Goal: Information Seeking & Learning: Learn about a topic

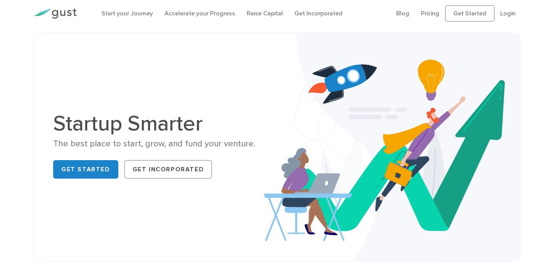
scroll to position [10, 0]
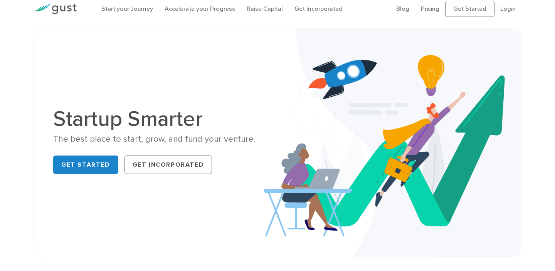
click at [266, 69] on img at bounding box center [392, 143] width 257 height 229
drag, startPoint x: 0, startPoint y: 0, endPoint x: 266, endPoint y: 69, distance: 274.7
click at [266, 69] on img at bounding box center [392, 143] width 257 height 229
click at [265, 69] on img at bounding box center [392, 143] width 257 height 229
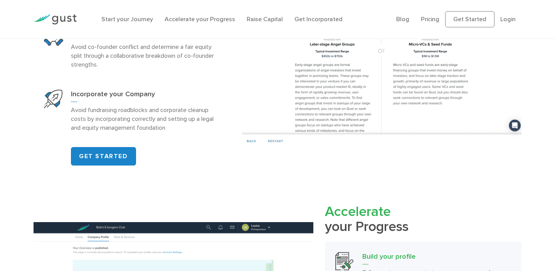
scroll to position [526, 0]
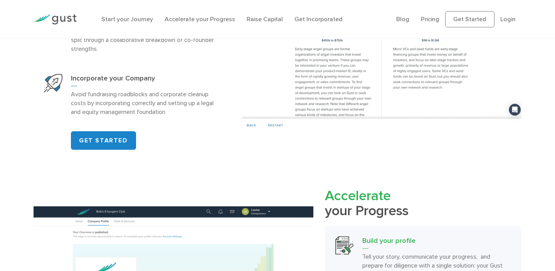
click at [13, 86] on div "Start your Journey Benchmark your Venture How does your startup stack up? Find …" at bounding box center [277, 24] width 555 height 251
click at [12, 86] on div "Start your Journey Benchmark your Venture How does your startup stack up? Find …" at bounding box center [277, 24] width 555 height 251
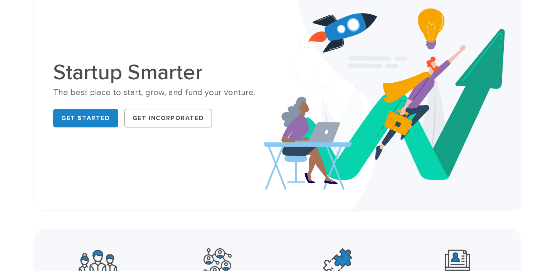
scroll to position [0, 0]
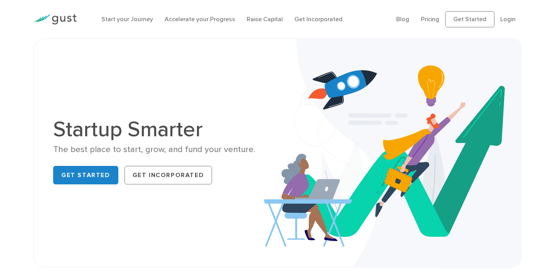
click at [12, 84] on div "Startup Smarter The best place to start, grow, and fund your venture. Get Start…" at bounding box center [277, 153] width 555 height 229
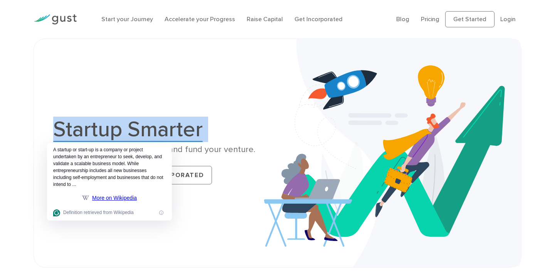
click at [12, 85] on div "Startup Smarter The best place to start, grow, and fund your venture. Get Start…" at bounding box center [277, 153] width 555 height 229
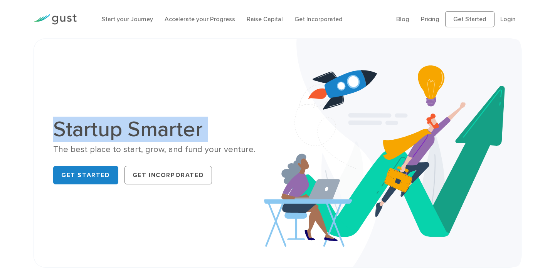
click at [12, 85] on div "Startup Smarter The best place to start, grow, and fund your venture. Get Start…" at bounding box center [277, 153] width 555 height 229
click at [10, 85] on div "Startup Smarter The best place to start, grow, and fund your venture. Get Start…" at bounding box center [277, 153] width 555 height 229
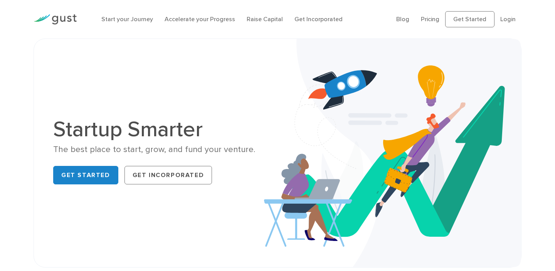
click at [9, 85] on div "Startup Smarter The best place to start, grow, and fund your venture. Get Start…" at bounding box center [277, 153] width 555 height 229
click at [8, 85] on div "Startup Smarter The best place to start, grow, and fund your venture. Get Start…" at bounding box center [277, 153] width 555 height 229
click at [13, 62] on div "Startup Smarter The best place to start, grow, and fund your venture. Get Start…" at bounding box center [277, 153] width 555 height 229
click at [14, 62] on div "Startup Smarter The best place to start, grow, and fund your venture. Get Start…" at bounding box center [277, 153] width 555 height 229
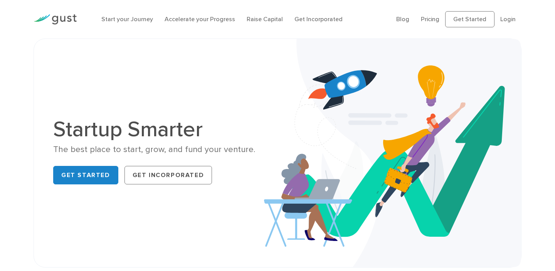
click at [14, 62] on div "Startup Smarter The best place to start, grow, and fund your venture. Get Start…" at bounding box center [277, 153] width 555 height 229
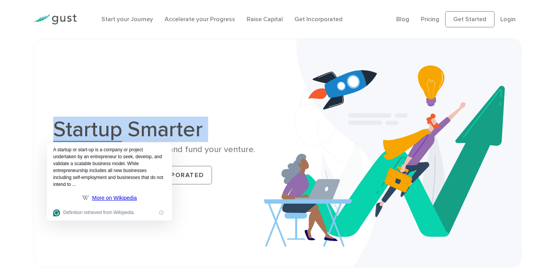
click at [13, 62] on div "Startup Smarter The best place to start, grow, and fund your venture. Get Start…" at bounding box center [277, 153] width 555 height 229
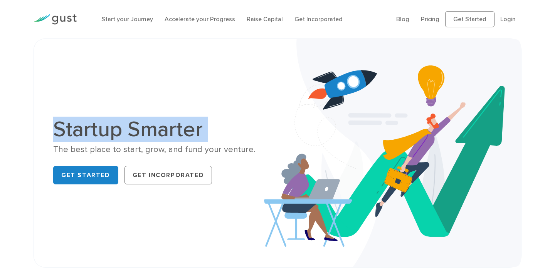
click at [12, 62] on div "Startup Smarter The best place to start, grow, and fund your venture. Get Start…" at bounding box center [277, 153] width 555 height 229
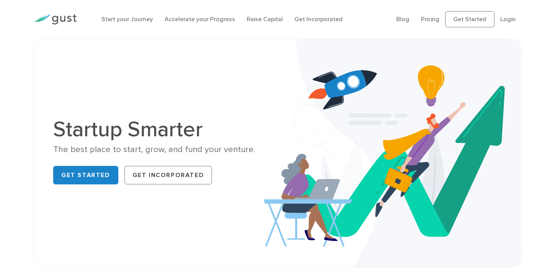
click at [11, 63] on div "Startup Smarter The best place to start, grow, and fund your venture. Get Start…" at bounding box center [277, 153] width 555 height 229
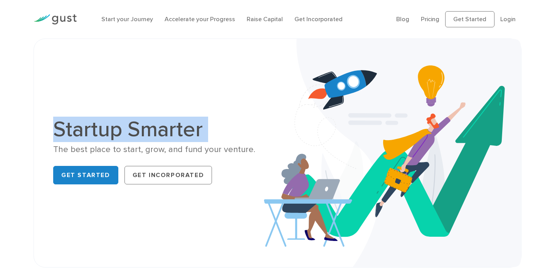
click at [11, 63] on div "Startup Smarter The best place to start, grow, and fund your venture. Get Start…" at bounding box center [277, 153] width 555 height 229
click at [12, 62] on div "Startup Smarter The best place to start, grow, and fund your venture. Get Start…" at bounding box center [277, 153] width 555 height 229
click at [12, 61] on div "Startup Smarter The best place to start, grow, and fund your venture. Get Start…" at bounding box center [277, 153] width 555 height 229
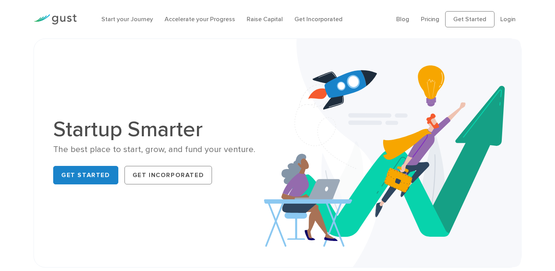
click at [14, 61] on div "Startup Smarter The best place to start, grow, and fund your venture. Get Start…" at bounding box center [277, 153] width 555 height 229
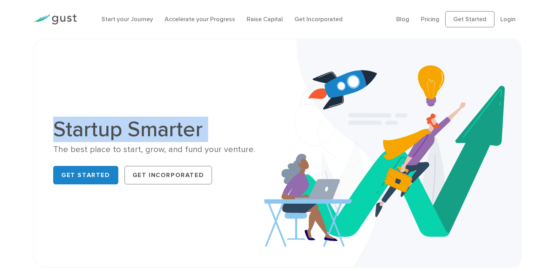
click at [14, 61] on div "Startup Smarter The best place to start, grow, and fund your venture. Get Start…" at bounding box center [277, 153] width 555 height 229
click at [15, 60] on div "Startup Smarter The best place to start, grow, and fund your venture. Get Start…" at bounding box center [277, 153] width 555 height 229
click at [17, 60] on div "Startup Smarter The best place to start, grow, and fund your venture. Get Start…" at bounding box center [277, 153] width 555 height 229
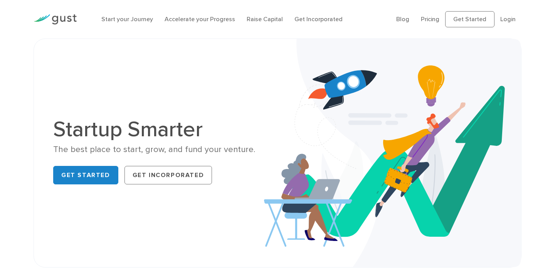
click at [17, 60] on div "Startup Smarter The best place to start, grow, and fund your venture. Get Start…" at bounding box center [277, 153] width 555 height 229
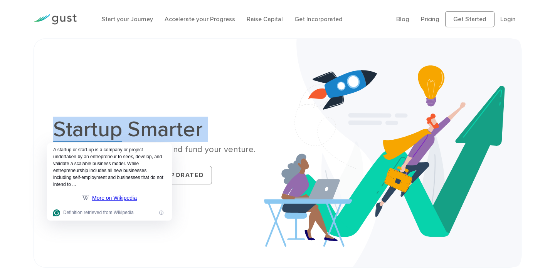
click at [17, 60] on div "Startup Smarter The best place to start, grow, and fund your venture. Get Start…" at bounding box center [277, 153] width 555 height 229
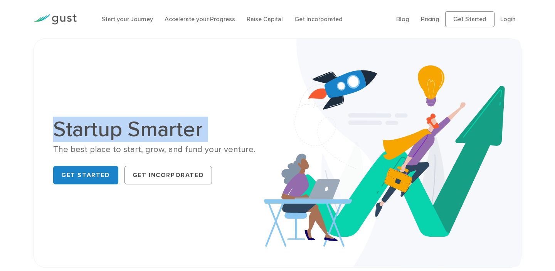
click at [17, 60] on div "Startup Smarter The best place to start, grow, and fund your venture. Get Start…" at bounding box center [277, 153] width 555 height 229
click at [16, 60] on div "Startup Smarter The best place to start, grow, and fund your venture. Get Start…" at bounding box center [277, 153] width 555 height 229
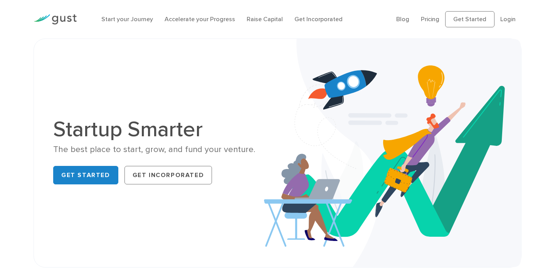
click at [15, 60] on div "Startup Smarter The best place to start, grow, and fund your venture. Get Start…" at bounding box center [277, 153] width 555 height 229
click at [13, 60] on div "Startup Smarter The best place to start, grow, and fund your venture. Get Start…" at bounding box center [277, 153] width 555 height 229
click at [13, 59] on div "Startup Smarter The best place to start, grow, and fund your venture. Get Start…" at bounding box center [277, 153] width 555 height 229
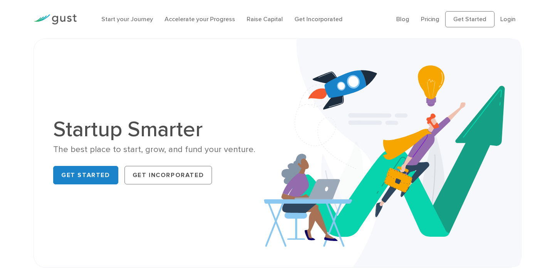
click at [13, 59] on div "Startup Smarter The best place to start, grow, and fund your venture. Get Start…" at bounding box center [277, 153] width 555 height 229
click at [12, 59] on div "Startup Smarter The best place to start, grow, and fund your venture. Get Start…" at bounding box center [277, 153] width 555 height 229
click at [10, 58] on div "Startup Smarter The best place to start, grow, and fund your venture. Get Start…" at bounding box center [277, 153] width 555 height 229
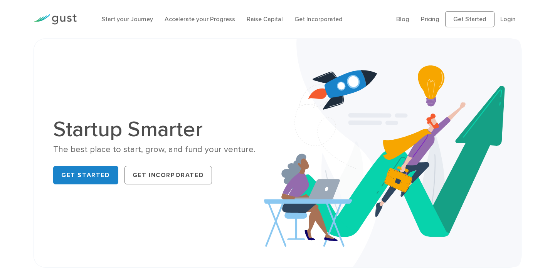
click at [10, 58] on div "Startup Smarter The best place to start, grow, and fund your venture. Get Start…" at bounding box center [277, 153] width 555 height 229
click at [9, 57] on div "Startup Smarter The best place to start, grow, and fund your venture. Get Start…" at bounding box center [277, 153] width 555 height 229
click at [8, 57] on div "Startup Smarter The best place to start, grow, and fund your venture. Get Start…" at bounding box center [277, 153] width 555 height 229
click at [8, 56] on div "Startup Smarter The best place to start, grow, and fund your venture. Get Start…" at bounding box center [277, 153] width 555 height 229
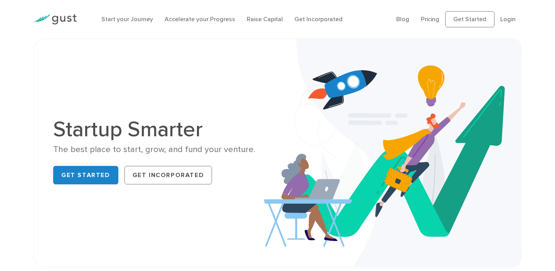
click at [17, 52] on div "Startup Smarter The best place to start, grow, and fund your venture. Get Start…" at bounding box center [277, 153] width 555 height 229
click at [16, 53] on div "Startup Smarter The best place to start, grow, and fund your venture. Get Start…" at bounding box center [277, 153] width 555 height 229
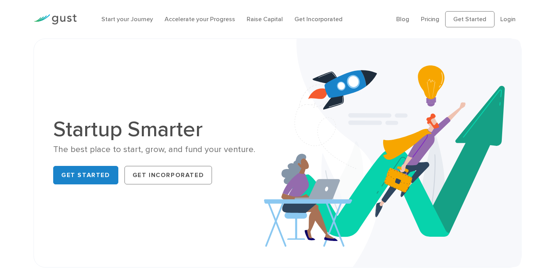
click at [16, 53] on div "Startup Smarter The best place to start, grow, and fund your venture. Get Start…" at bounding box center [277, 153] width 555 height 229
click at [15, 53] on div "Startup Smarter The best place to start, grow, and fund your venture. Get Start…" at bounding box center [277, 153] width 555 height 229
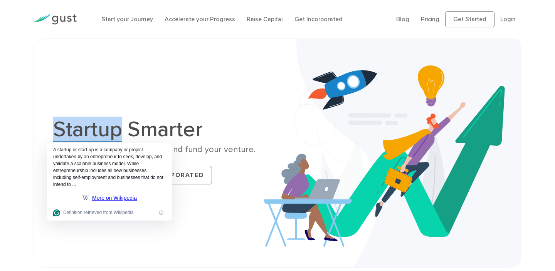
drag, startPoint x: 14, startPoint y: 53, endPoint x: 15, endPoint y: 82, distance: 29.3
click at [13, 54] on div "Startup Smarter The best place to start, grow, and fund your venture. Get Start…" at bounding box center [277, 153] width 555 height 229
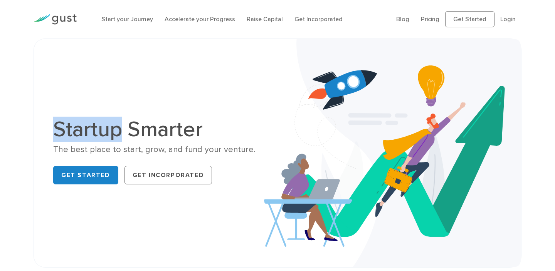
click at [17, 97] on div "Startup Smarter The best place to start, grow, and fund your venture. Get Start…" at bounding box center [277, 153] width 555 height 229
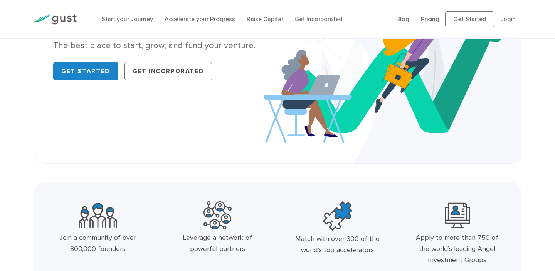
scroll to position [137, 0]
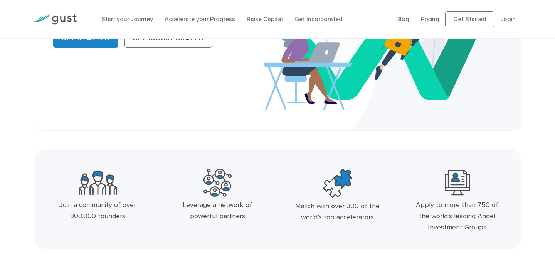
click at [17, 97] on div "Startup Smarter The best place to start, grow, and fund your venture. Get Start…" at bounding box center [277, 16] width 555 height 229
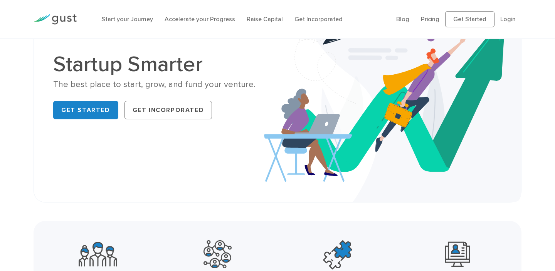
scroll to position [0, 0]
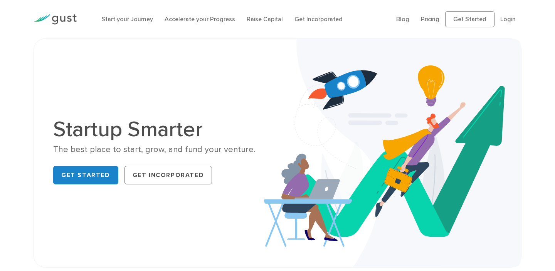
click at [16, 84] on div "Startup Smarter The best place to start, grow, and fund your venture. Get Start…" at bounding box center [277, 153] width 555 height 229
click at [15, 84] on div "Startup Smarter The best place to start, grow, and fund your venture. Get Start…" at bounding box center [277, 153] width 555 height 229
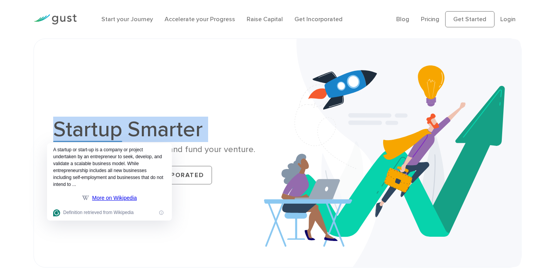
click at [15, 84] on div "Startup Smarter The best place to start, grow, and fund your venture. Get Start…" at bounding box center [277, 153] width 555 height 229
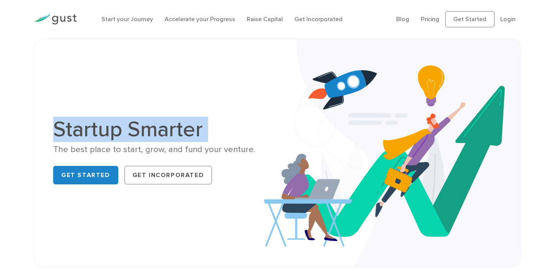
click at [15, 84] on div "Startup Smarter The best place to start, grow, and fund your venture. Get Start…" at bounding box center [277, 153] width 555 height 229
click at [14, 84] on div "Startup Smarter The best place to start, grow, and fund your venture. Get Start…" at bounding box center [277, 153] width 555 height 229
click at [13, 84] on div "Startup Smarter The best place to start, grow, and fund your venture. Get Start…" at bounding box center [277, 153] width 555 height 229
click at [12, 83] on div "Startup Smarter The best place to start, grow, and fund your venture. Get Start…" at bounding box center [277, 153] width 555 height 229
click at [11, 83] on div "Startup Smarter The best place to start, grow, and fund your venture. Get Start…" at bounding box center [277, 153] width 555 height 229
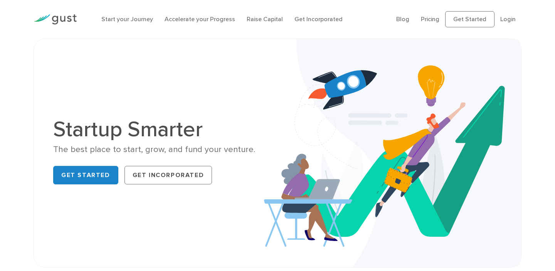
click at [11, 62] on div "Startup Smarter The best place to start, grow, and fund your venture. Get Start…" at bounding box center [277, 153] width 555 height 229
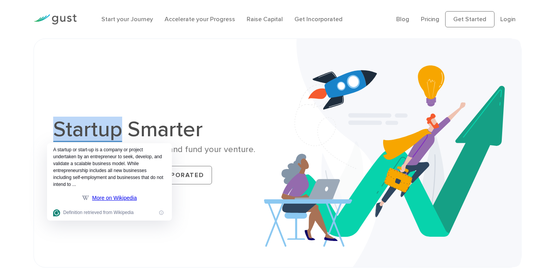
click at [11, 62] on div "Startup Smarter The best place to start, grow, and fund your venture. Get Start…" at bounding box center [277, 153] width 555 height 229
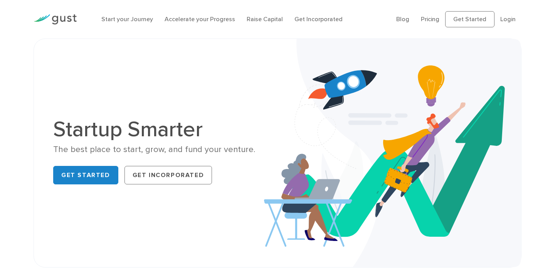
click at [11, 62] on div "Startup Smarter The best place to start, grow, and fund your venture. Get Start…" at bounding box center [277, 153] width 555 height 229
click at [10, 62] on div "Startup Smarter The best place to start, grow, and fund your venture. Get Start…" at bounding box center [277, 153] width 555 height 229
click at [9, 62] on div "Startup Smarter The best place to start, grow, and fund your venture. Get Start…" at bounding box center [277, 153] width 555 height 229
click at [14, 62] on div "Startup Smarter The best place to start, grow, and fund your venture. Get Start…" at bounding box center [277, 153] width 555 height 229
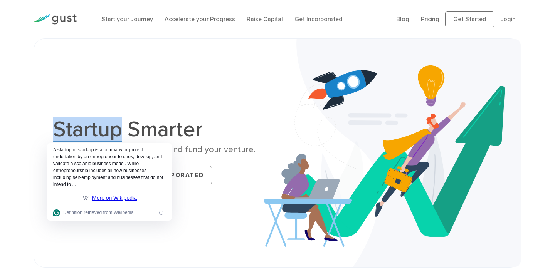
click at [13, 62] on div "Startup Smarter The best place to start, grow, and fund your venture. Get Start…" at bounding box center [277, 153] width 555 height 229
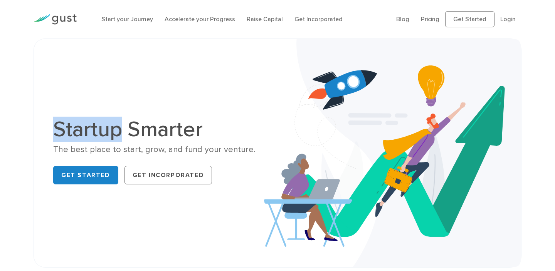
click at [13, 62] on div "Startup Smarter The best place to start, grow, and fund your venture. Get Start…" at bounding box center [277, 153] width 555 height 229
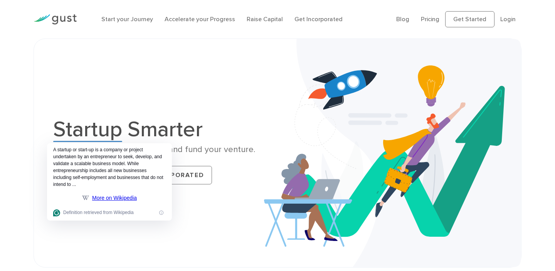
click at [359, 15] on ul "Start your Journey Accelerate your Progress Raise Capital Get Incorporated" at bounding box center [242, 19] width 283 height 9
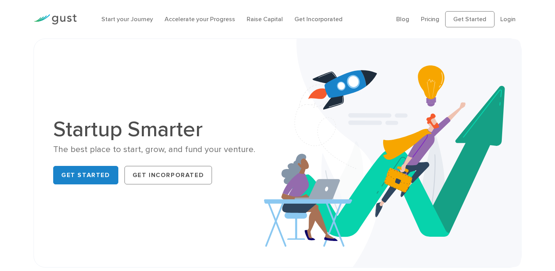
click at [359, 15] on ul "Start your Journey Accelerate your Progress Raise Capital Get Incorporated" at bounding box center [242, 19] width 283 height 9
click at [360, 14] on div "Start your Journey Accelerate your Progress Raise Capital Get Incorporated" at bounding box center [243, 19] width 295 height 25
click at [361, 14] on div "Start your Journey Accelerate your Progress Raise Capital Get Incorporated" at bounding box center [243, 19] width 295 height 25
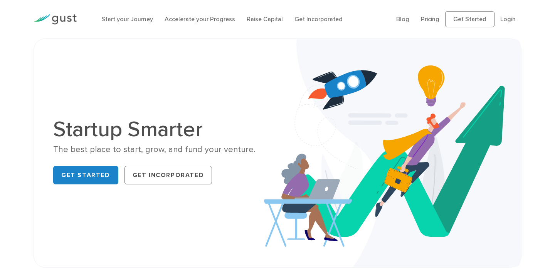
click at [361, 14] on div "Start your Journey Accelerate your Progress Raise Capital Get Incorporated" at bounding box center [243, 19] width 295 height 25
click at [361, 13] on div "Start your Journey Accelerate your Progress Raise Capital Get Incorporated" at bounding box center [243, 19] width 295 height 25
click at [362, 13] on div "Start your Journey Accelerate your Progress Raise Capital Get Incorporated" at bounding box center [243, 19] width 295 height 25
click at [363, 12] on div "Start your Journey Accelerate your Progress Raise Capital Get Incorporated" at bounding box center [243, 19] width 295 height 25
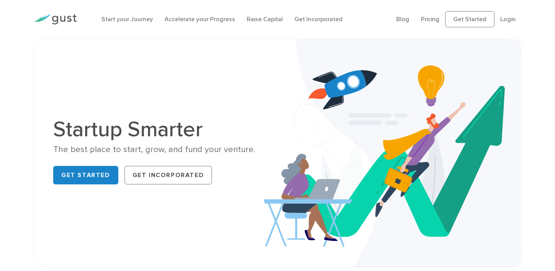
click at [363, 12] on div "Start your Journey Accelerate your Progress Raise Capital Get Incorporated" at bounding box center [243, 19] width 295 height 25
click at [365, 18] on ul "Start your Journey Accelerate your Progress Raise Capital Get Incorporated" at bounding box center [242, 19] width 283 height 9
click at [366, 18] on ul "Start your Journey Accelerate your Progress Raise Capital Get Incorporated" at bounding box center [242, 19] width 283 height 9
click at [366, 17] on ul "Start your Journey Accelerate your Progress Raise Capital Get Incorporated" at bounding box center [242, 19] width 283 height 9
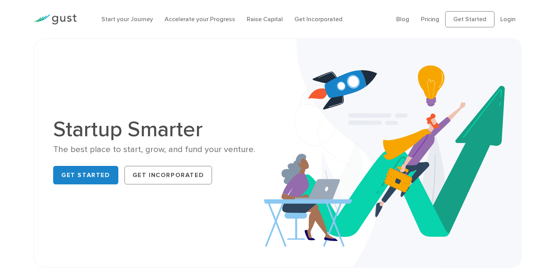
click at [366, 17] on ul "Start your Journey Accelerate your Progress Raise Capital Get Incorporated" at bounding box center [242, 19] width 283 height 9
click at [367, 17] on ul "Start your Journey Accelerate your Progress Raise Capital Get Incorporated" at bounding box center [242, 19] width 283 height 9
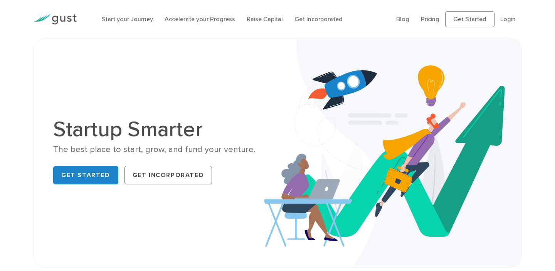
click at [367, 17] on ul "Start your Journey Accelerate your Progress Raise Capital Get Incorporated" at bounding box center [242, 19] width 283 height 9
click at [368, 17] on ul "Start your Journey Accelerate your Progress Raise Capital Get Incorporated" at bounding box center [242, 19] width 283 height 9
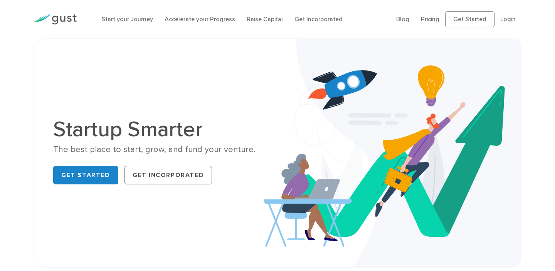
click at [368, 17] on ul "Start your Journey Accelerate your Progress Raise Capital Get Incorporated" at bounding box center [242, 19] width 283 height 9
click at [369, 17] on ul "Start your Journey Accelerate your Progress Raise Capital Get Incorporated" at bounding box center [242, 19] width 283 height 9
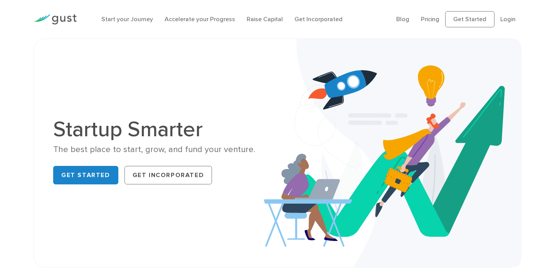
click at [370, 17] on ul "Start your Journey Accelerate your Progress Raise Capital Get Incorporated" at bounding box center [242, 19] width 283 height 9
click at [371, 16] on ul "Start your Journey Accelerate your Progress Raise Capital Get Incorporated" at bounding box center [242, 19] width 283 height 9
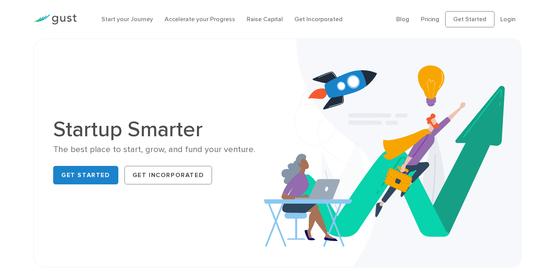
click at [374, 15] on ul "Start your Journey Accelerate your Progress Raise Capital Get Incorporated" at bounding box center [242, 19] width 283 height 9
click at [375, 15] on ul "Start your Journey Accelerate your Progress Raise Capital Get Incorporated" at bounding box center [242, 19] width 283 height 9
click at [376, 15] on ul "Start your Journey Accelerate your Progress Raise Capital Get Incorporated" at bounding box center [242, 19] width 283 height 9
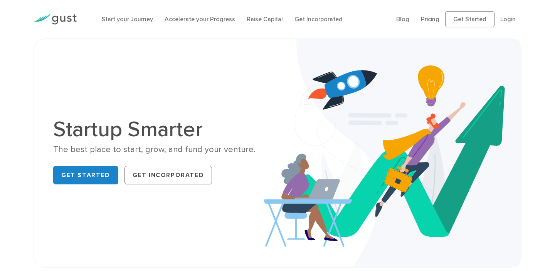
click at [376, 15] on ul "Start your Journey Accelerate your Progress Raise Capital Get Incorporated" at bounding box center [242, 19] width 283 height 9
click at [377, 15] on ul "Start your Journey Accelerate your Progress Raise Capital Get Incorporated" at bounding box center [242, 19] width 283 height 9
click at [378, 15] on ul "Start your Journey Accelerate your Progress Raise Capital Get Incorporated" at bounding box center [242, 19] width 283 height 9
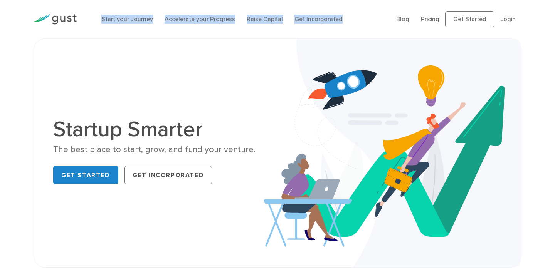
click at [377, 14] on div "Start your Journey Accelerate your Progress Raise Capital Get Incorporated" at bounding box center [243, 19] width 295 height 25
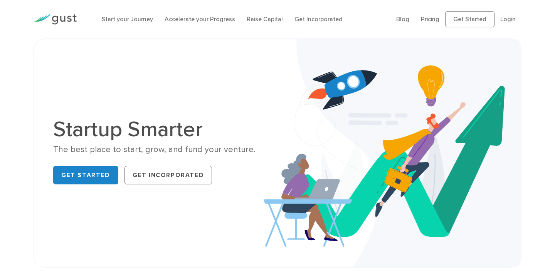
click at [379, 13] on div "Start your Journey Accelerate your Progress Raise Capital Get Incorporated" at bounding box center [243, 19] width 295 height 25
click at [378, 14] on div "Start your Journey Accelerate your Progress Raise Capital Get Incorporated" at bounding box center [243, 19] width 295 height 25
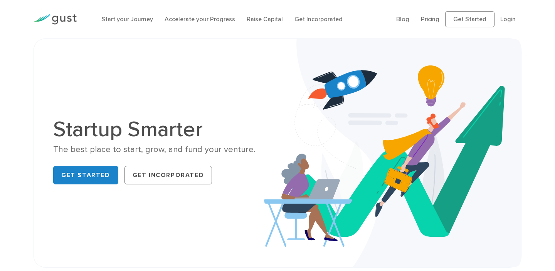
click at [378, 14] on div "Start your Journey Accelerate your Progress Raise Capital Get Incorporated" at bounding box center [243, 19] width 295 height 25
click at [377, 14] on div "Start your Journey Accelerate your Progress Raise Capital Get Incorporated" at bounding box center [243, 19] width 295 height 25
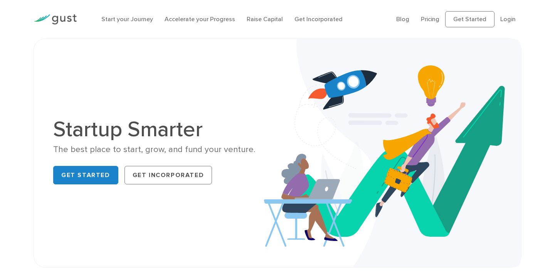
click at [376, 15] on ul "Start your Journey Accelerate your Progress Raise Capital Get Incorporated" at bounding box center [242, 19] width 283 height 9
click at [375, 15] on ul "Start your Journey Accelerate your Progress Raise Capital Get Incorporated" at bounding box center [242, 19] width 283 height 9
click at [374, 15] on ul "Start your Journey Accelerate your Progress Raise Capital Get Incorporated" at bounding box center [242, 19] width 283 height 9
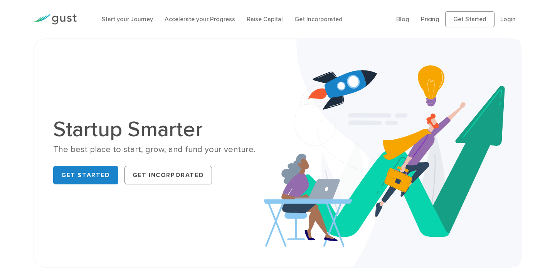
click at [361, 20] on ul "Start your Journey Accelerate your Progress Raise Capital Get Incorporated" at bounding box center [242, 19] width 283 height 9
click at [360, 20] on ul "Start your Journey Accelerate your Progress Raise Capital Get Incorporated" at bounding box center [242, 19] width 283 height 9
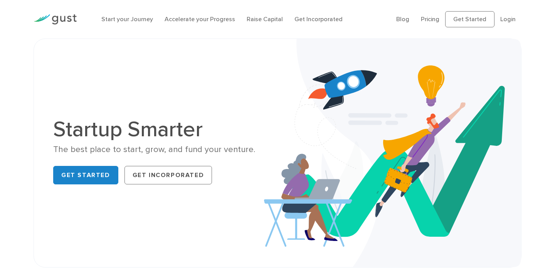
click at [359, 20] on ul "Start your Journey Accelerate your Progress Raise Capital Get Incorporated" at bounding box center [242, 19] width 283 height 9
click at [359, 21] on ul "Start your Journey Accelerate your Progress Raise Capital Get Incorporated" at bounding box center [242, 19] width 283 height 9
click at [358, 21] on ul "Start your Journey Accelerate your Progress Raise Capital Get Incorporated" at bounding box center [242, 19] width 283 height 9
click at [357, 21] on ul "Start your Journey Accelerate your Progress Raise Capital Get Incorporated" at bounding box center [242, 19] width 283 height 9
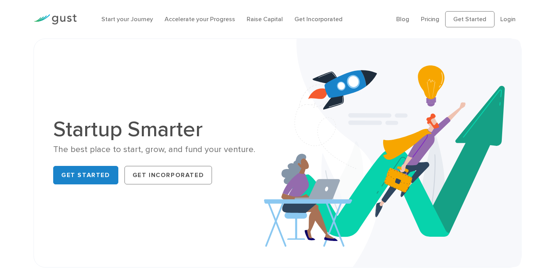
click at [356, 22] on ul "Start your Journey Accelerate your Progress Raise Capital Get Incorporated" at bounding box center [242, 19] width 283 height 9
click at [355, 22] on ul "Start your Journey Accelerate your Progress Raise Capital Get Incorporated" at bounding box center [242, 19] width 283 height 9
click at [355, 21] on ul "Start your Journey Accelerate your Progress Raise Capital Get Incorporated" at bounding box center [242, 19] width 283 height 9
click at [353, 21] on ul "Start your Journey Accelerate your Progress Raise Capital Get Incorporated" at bounding box center [242, 19] width 283 height 9
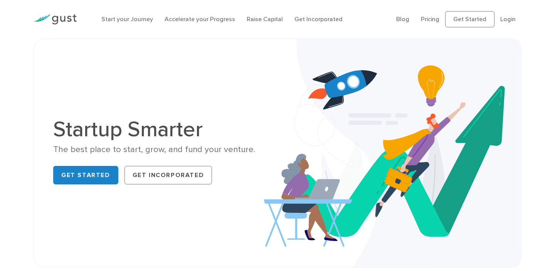
click at [353, 21] on ul "Start your Journey Accelerate your Progress Raise Capital Get Incorporated" at bounding box center [242, 19] width 283 height 9
click at [352, 21] on ul "Start your Journey Accelerate your Progress Raise Capital Get Incorporated" at bounding box center [242, 19] width 283 height 9
click at [351, 21] on ul "Start your Journey Accelerate your Progress Raise Capital Get Incorporated" at bounding box center [242, 19] width 283 height 9
click at [350, 21] on ul "Start your Journey Accelerate your Progress Raise Capital Get Incorporated" at bounding box center [242, 19] width 283 height 9
click at [351, 21] on ul "Start your Journey Accelerate your Progress Raise Capital Get Incorporated" at bounding box center [242, 19] width 283 height 9
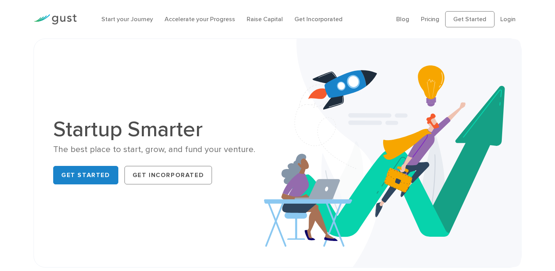
click at [351, 21] on ul "Start your Journey Accelerate your Progress Raise Capital Get Incorporated" at bounding box center [242, 19] width 283 height 9
click at [350, 21] on ul "Start your Journey Accelerate your Progress Raise Capital Get Incorporated" at bounding box center [242, 19] width 283 height 9
click at [350, 19] on ul "Start your Journey Accelerate your Progress Raise Capital Get Incorporated" at bounding box center [242, 19] width 283 height 9
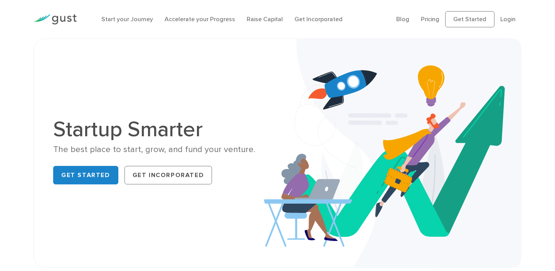
click at [350, 19] on ul "Start your Journey Accelerate your Progress Raise Capital Get Incorporated" at bounding box center [242, 19] width 283 height 9
click at [351, 19] on ul "Start your Journey Accelerate your Progress Raise Capital Get Incorporated" at bounding box center [242, 19] width 283 height 9
click at [351, 18] on ul "Start your Journey Accelerate your Progress Raise Capital Get Incorporated" at bounding box center [242, 19] width 283 height 9
click at [352, 18] on ul "Start your Journey Accelerate your Progress Raise Capital Get Incorporated" at bounding box center [242, 19] width 283 height 9
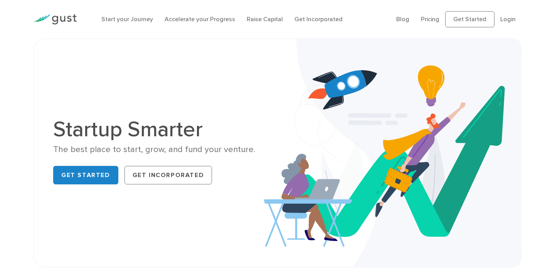
click at [352, 18] on ul "Start your Journey Accelerate your Progress Raise Capital Get Incorporated" at bounding box center [242, 19] width 283 height 9
click at [359, 15] on ul "Start your Journey Accelerate your Progress Raise Capital Get Incorporated" at bounding box center [242, 19] width 283 height 9
click at [358, 15] on ul "Start your Journey Accelerate your Progress Raise Capital Get Incorporated" at bounding box center [242, 19] width 283 height 9
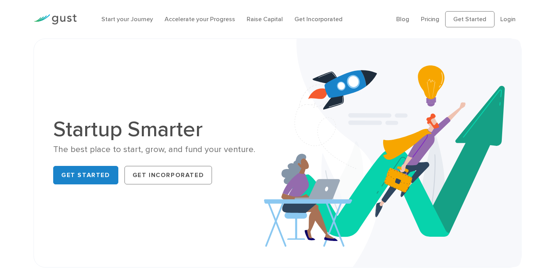
click at [358, 15] on ul "Start your Journey Accelerate your Progress Raise Capital Get Incorporated" at bounding box center [242, 19] width 283 height 9
click at [357, 16] on ul "Start your Journey Accelerate your Progress Raise Capital Get Incorporated" at bounding box center [242, 19] width 283 height 9
click at [356, 16] on ul "Start your Journey Accelerate your Progress Raise Capital Get Incorporated" at bounding box center [242, 19] width 283 height 9
click at [355, 17] on ul "Start your Journey Accelerate your Progress Raise Capital Get Incorporated" at bounding box center [242, 19] width 283 height 9
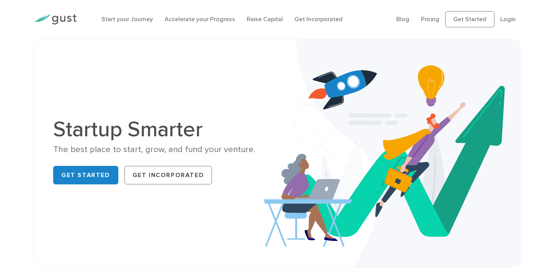
click at [354, 17] on ul "Start your Journey Accelerate your Progress Raise Capital Get Incorporated" at bounding box center [242, 19] width 283 height 9
click at [353, 17] on ul "Start your Journey Accelerate your Progress Raise Capital Get Incorporated" at bounding box center [242, 19] width 283 height 9
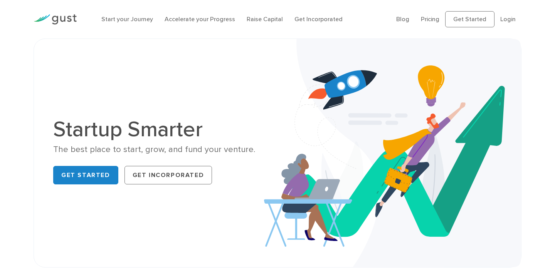
click at [352, 17] on ul "Start your Journey Accelerate your Progress Raise Capital Get Incorporated" at bounding box center [242, 19] width 283 height 9
click at [351, 17] on ul "Start your Journey Accelerate your Progress Raise Capital Get Incorporated" at bounding box center [242, 19] width 283 height 9
click at [351, 18] on ul "Start your Journey Accelerate your Progress Raise Capital Get Incorporated" at bounding box center [242, 19] width 283 height 9
click at [350, 17] on ul "Start your Journey Accelerate your Progress Raise Capital Get Incorporated" at bounding box center [242, 19] width 283 height 9
click at [347, 18] on ul "Start your Journey Accelerate your Progress Raise Capital Get Incorporated" at bounding box center [242, 19] width 283 height 9
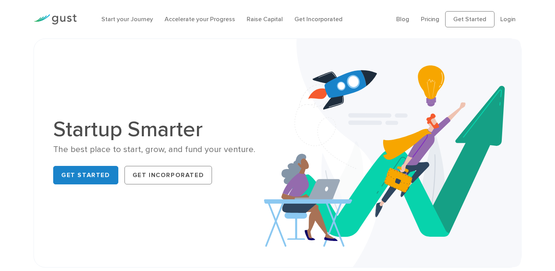
click at [346, 17] on ul "Start your Journey Accelerate your Progress Raise Capital Get Incorporated" at bounding box center [242, 19] width 283 height 9
click at [345, 17] on ul "Start your Journey Accelerate your Progress Raise Capital Get Incorporated" at bounding box center [242, 19] width 283 height 9
click at [344, 17] on ul "Start your Journey Accelerate your Progress Raise Capital Get Incorporated" at bounding box center [242, 19] width 283 height 9
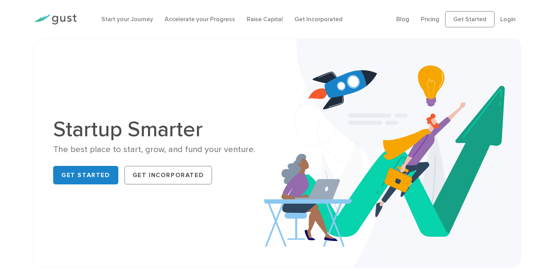
click at [343, 17] on ul "Start your Journey Accelerate your Progress Raise Capital Get Incorporated" at bounding box center [242, 19] width 283 height 9
click at [351, 17] on ul "Start your Journey Accelerate your Progress Raise Capital Get Incorporated" at bounding box center [242, 19] width 283 height 9
click at [352, 17] on ul "Start your Journey Accelerate your Progress Raise Capital Get Incorporated" at bounding box center [242, 19] width 283 height 9
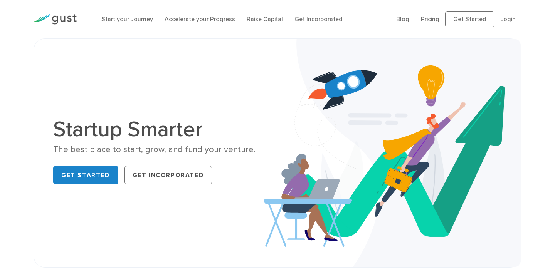
click at [352, 16] on ul "Start your Journey Accelerate your Progress Raise Capital Get Incorporated" at bounding box center [242, 19] width 283 height 9
click at [353, 16] on ul "Start your Journey Accelerate your Progress Raise Capital Get Incorporated" at bounding box center [242, 19] width 283 height 9
click at [354, 15] on ul "Start your Journey Accelerate your Progress Raise Capital Get Incorporated" at bounding box center [242, 19] width 283 height 9
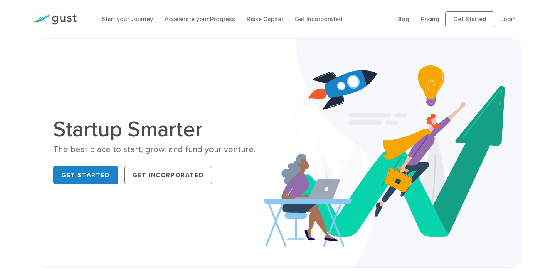
click at [354, 15] on ul "Start your Journey Accelerate your Progress Raise Capital Get Incorporated" at bounding box center [242, 19] width 283 height 9
click at [355, 15] on ul "Start your Journey Accelerate your Progress Raise Capital Get Incorporated" at bounding box center [242, 19] width 283 height 9
click at [356, 15] on ul "Start your Journey Accelerate your Progress Raise Capital Get Incorporated" at bounding box center [242, 19] width 283 height 9
click at [357, 15] on ul "Start your Journey Accelerate your Progress Raise Capital Get Incorporated" at bounding box center [242, 19] width 283 height 9
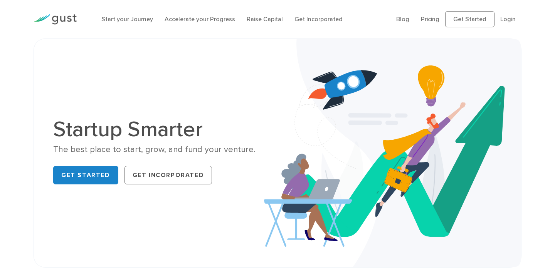
click at [357, 15] on ul "Start your Journey Accelerate your Progress Raise Capital Get Incorporated" at bounding box center [242, 19] width 283 height 9
click at [358, 15] on ul "Start your Journey Accelerate your Progress Raise Capital Get Incorporated" at bounding box center [242, 19] width 283 height 9
click at [358, 14] on div "Start your Journey Accelerate your Progress Raise Capital Get Incorporated" at bounding box center [243, 19] width 295 height 25
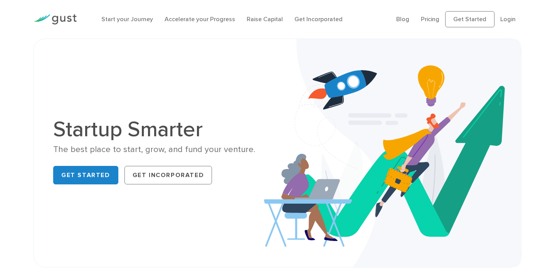
click at [359, 14] on div "Start your Journey Accelerate your Progress Raise Capital Get Incorporated" at bounding box center [243, 19] width 295 height 25
click at [360, 14] on div "Start your Journey Accelerate your Progress Raise Capital Get Incorporated" at bounding box center [243, 19] width 295 height 25
click at [361, 14] on div "Start your Journey Accelerate your Progress Raise Capital Get Incorporated" at bounding box center [243, 19] width 295 height 25
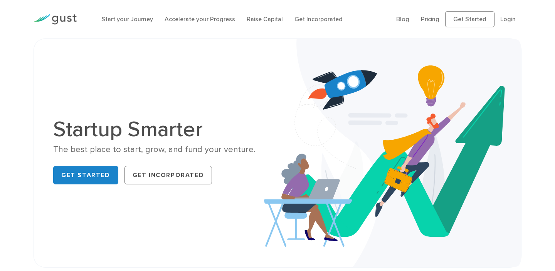
click at [362, 13] on div "Start your Journey Accelerate your Progress Raise Capital Get Incorporated" at bounding box center [243, 19] width 295 height 25
click at [364, 13] on div "Start your Journey Accelerate your Progress Raise Capital Get Incorporated" at bounding box center [243, 19] width 295 height 25
click at [365, 13] on div "Start your Journey Accelerate your Progress Raise Capital Get Incorporated" at bounding box center [243, 19] width 295 height 25
click at [367, 12] on div "Start your Journey Accelerate your Progress Raise Capital Get Incorporated" at bounding box center [243, 19] width 295 height 25
click at [368, 12] on div "Start your Journey Accelerate your Progress Raise Capital Get Incorporated" at bounding box center [243, 19] width 295 height 25
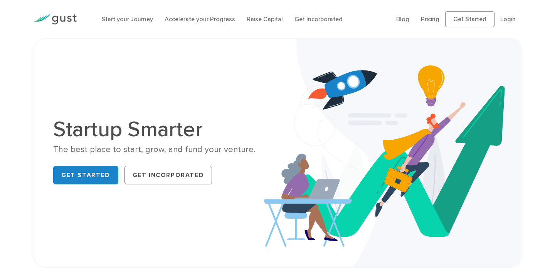
click at [367, 12] on div "Start your Journey Accelerate your Progress Raise Capital Get Incorporated" at bounding box center [243, 19] width 295 height 25
click at [366, 12] on div "Start your Journey Accelerate your Progress Raise Capital Get Incorporated" at bounding box center [243, 19] width 295 height 25
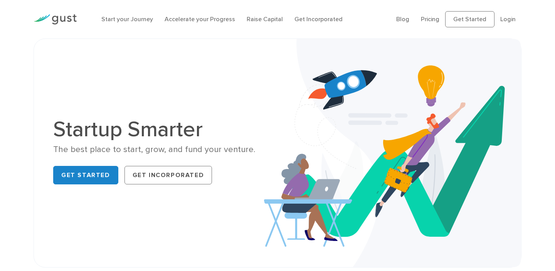
click at [366, 12] on div "Start your Journey Accelerate your Progress Raise Capital Get Incorporated" at bounding box center [243, 19] width 295 height 25
click at [365, 12] on div "Start your Journey Accelerate your Progress Raise Capital Get Incorporated" at bounding box center [243, 19] width 295 height 25
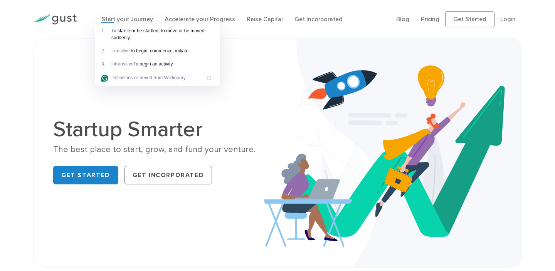
click at [364, 12] on div "Start your Journey Accelerate your Progress Raise Capital Get Incorporated" at bounding box center [243, 19] width 295 height 25
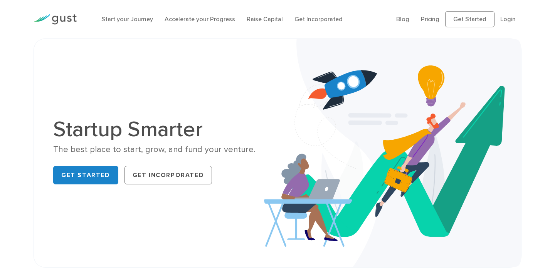
click at [363, 12] on div "Start your Journey Accelerate your Progress Raise Capital Get Incorporated" at bounding box center [243, 19] width 295 height 25
click at [361, 12] on div "Start your Journey Accelerate your Progress Raise Capital Get Incorporated" at bounding box center [243, 19] width 295 height 25
click at [360, 12] on div "Start your Journey Accelerate your Progress Raise Capital Get Incorporated" at bounding box center [243, 19] width 295 height 25
click at [359, 12] on div "Start your Journey Accelerate your Progress Raise Capital Get Incorporated" at bounding box center [243, 19] width 295 height 25
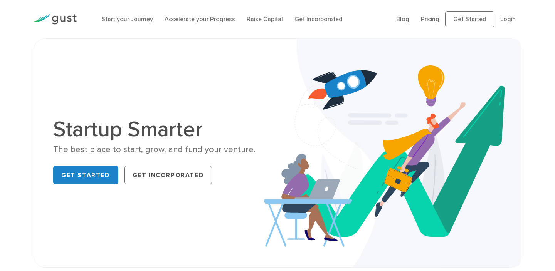
click at [358, 12] on div "Start your Journey Accelerate your Progress Raise Capital Get Incorporated" at bounding box center [243, 19] width 295 height 25
click at [356, 12] on div "Start your Journey Accelerate your Progress Raise Capital Get Incorporated" at bounding box center [243, 19] width 295 height 25
click at [356, 13] on div "Start your Journey Accelerate your Progress Raise Capital Get Incorporated" at bounding box center [243, 19] width 295 height 25
click at [355, 13] on div "Start your Journey Accelerate your Progress Raise Capital Get Incorporated" at bounding box center [243, 19] width 295 height 25
click at [354, 13] on div "Start your Journey Accelerate your Progress Raise Capital Get Incorporated" at bounding box center [243, 19] width 295 height 25
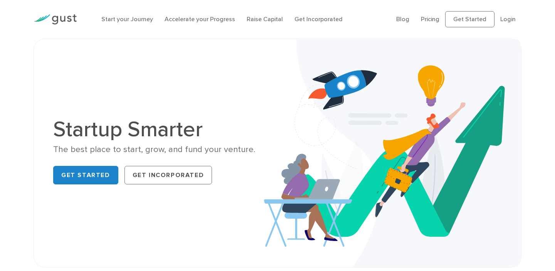
click at [354, 13] on div "Start your Journey Accelerate your Progress Raise Capital Get Incorporated" at bounding box center [243, 19] width 295 height 25
click at [353, 13] on div "Start your Journey Accelerate your Progress Raise Capital Get Incorporated" at bounding box center [243, 19] width 295 height 25
click at [352, 13] on div "Start your Journey Accelerate your Progress Raise Capital Get Incorporated" at bounding box center [243, 19] width 295 height 25
click at [351, 13] on div "Start your Journey Accelerate your Progress Raise Capital Get Incorporated" at bounding box center [243, 19] width 295 height 25
click at [350, 13] on div "Start your Journey Accelerate your Progress Raise Capital Get Incorporated" at bounding box center [243, 19] width 295 height 25
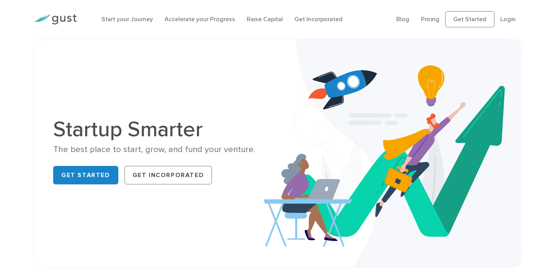
click at [348, 13] on div "Start your Journey Accelerate your Progress Raise Capital Get Incorporated" at bounding box center [243, 19] width 295 height 25
click at [348, 12] on div "Start your Journey Accelerate your Progress Raise Capital Get Incorporated" at bounding box center [243, 19] width 295 height 25
click at [349, 12] on div "Start your Journey Accelerate your Progress Raise Capital Get Incorporated" at bounding box center [243, 19] width 295 height 25
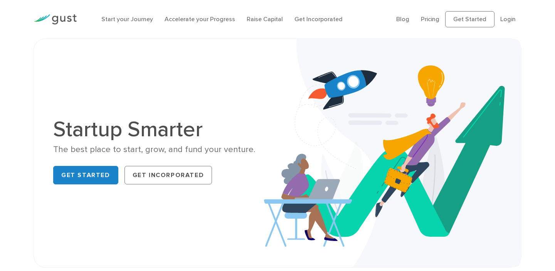
click at [349, 12] on div "Start your Journey Accelerate your Progress Raise Capital Get Incorporated" at bounding box center [243, 19] width 295 height 25
click at [360, 10] on div "Start your Journey Accelerate your Progress Raise Capital Get Incorporated" at bounding box center [243, 19] width 295 height 25
click at [359, 11] on div "Start your Journey Accelerate your Progress Raise Capital Get Incorporated" at bounding box center [243, 19] width 295 height 25
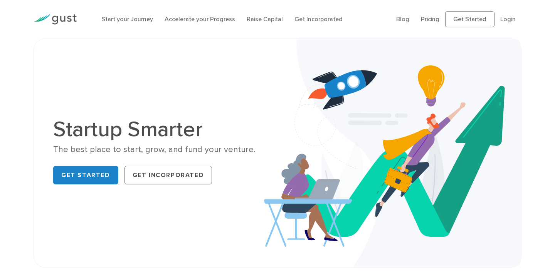
click at [359, 11] on div "Start your Journey Accelerate your Progress Raise Capital Get Incorporated" at bounding box center [243, 19] width 295 height 25
click at [358, 11] on div "Start your Journey Accelerate your Progress Raise Capital Get Incorporated" at bounding box center [243, 19] width 295 height 25
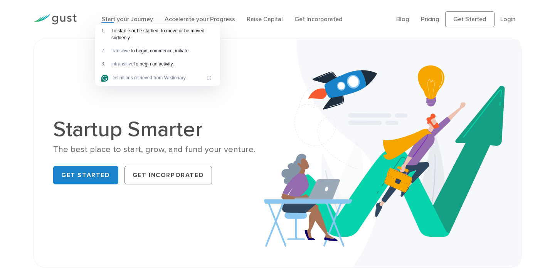
click at [358, 11] on div "Start your Journey Accelerate your Progress Raise Capital Get Incorporated" at bounding box center [243, 19] width 295 height 25
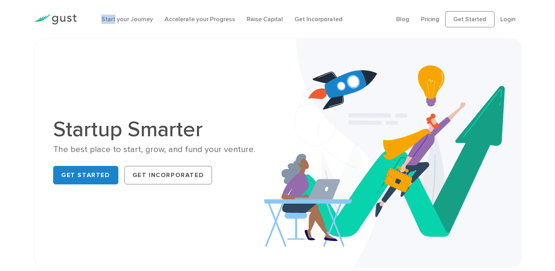
click at [357, 12] on div "Start your Journey Accelerate your Progress Raise Capital Get Incorporated" at bounding box center [243, 19] width 295 height 25
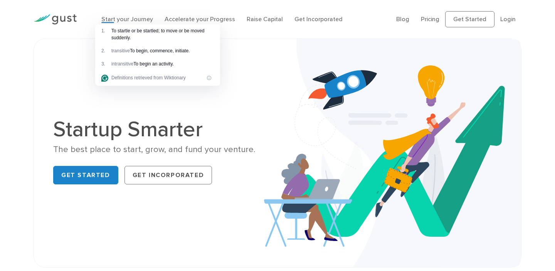
click at [357, 12] on div "Start your Journey Accelerate your Progress Raise Capital Get Incorporated" at bounding box center [243, 19] width 295 height 25
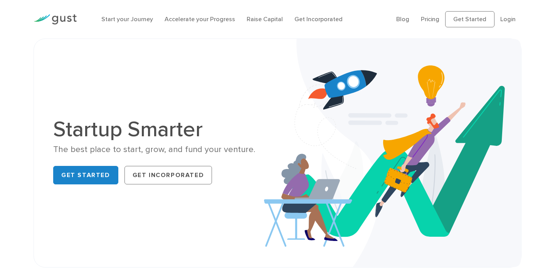
click at [357, 10] on div "Start your Journey Accelerate your Progress Raise Capital Get Incorporated" at bounding box center [243, 19] width 295 height 25
click at [356, 9] on div "Start your Journey Accelerate your Progress Raise Capital Get Incorporated" at bounding box center [243, 19] width 295 height 25
click at [356, 10] on div "Start your Journey Accelerate your Progress Raise Capital Get Incorporated" at bounding box center [243, 19] width 295 height 25
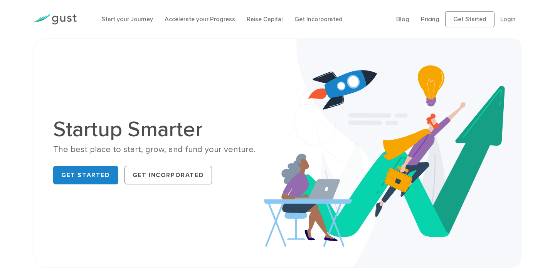
click at [355, 9] on div "Start your Journey Accelerate your Progress Raise Capital Get Incorporated" at bounding box center [243, 19] width 295 height 25
click at [354, 9] on div "Start your Journey Accelerate your Progress Raise Capital Get Incorporated" at bounding box center [243, 19] width 295 height 25
click at [354, 8] on div "Start your Journey Accelerate your Progress Raise Capital Get Incorporated" at bounding box center [243, 19] width 295 height 25
click at [353, 8] on div "Start your Journey Accelerate your Progress Raise Capital Get Incorporated" at bounding box center [243, 19] width 295 height 25
click at [352, 8] on div "Start your Journey Accelerate your Progress Raise Capital Get Incorporated" at bounding box center [243, 19] width 295 height 25
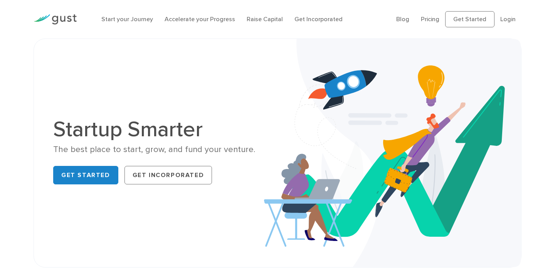
click at [351, 9] on div "Start your Journey Accelerate your Progress Raise Capital Get Incorporated" at bounding box center [243, 19] width 295 height 25
click at [351, 8] on div "Start your Journey Accelerate your Progress Raise Capital Get Incorporated" at bounding box center [243, 19] width 295 height 25
click at [350, 8] on div "Start your Journey Accelerate your Progress Raise Capital Get Incorporated" at bounding box center [243, 19] width 295 height 25
click at [349, 8] on div "Start your Journey Accelerate your Progress Raise Capital Get Incorporated" at bounding box center [243, 19] width 295 height 25
click at [348, 7] on div "Start your Journey Accelerate your Progress Raise Capital Get Incorporated" at bounding box center [243, 19] width 295 height 25
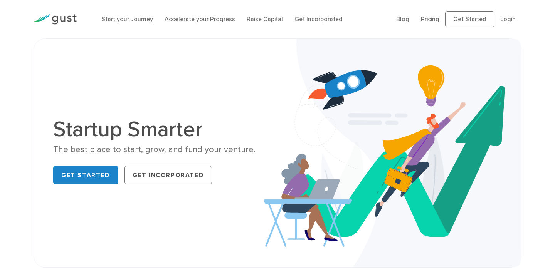
click at [348, 7] on div "Start your Journey Accelerate your Progress Raise Capital Get Incorporated" at bounding box center [243, 19] width 295 height 25
click at [347, 8] on div "Start your Journey Accelerate your Progress Raise Capital Get Incorporated" at bounding box center [243, 19] width 295 height 25
click at [346, 8] on div "Start your Journey Accelerate your Progress Raise Capital Get Incorporated" at bounding box center [243, 19] width 295 height 25
click at [345, 8] on div "Start your Journey Accelerate your Progress Raise Capital Get Incorporated" at bounding box center [243, 19] width 295 height 25
click at [344, 8] on div "Start your Journey Accelerate your Progress Raise Capital Get Incorporated" at bounding box center [243, 19] width 295 height 25
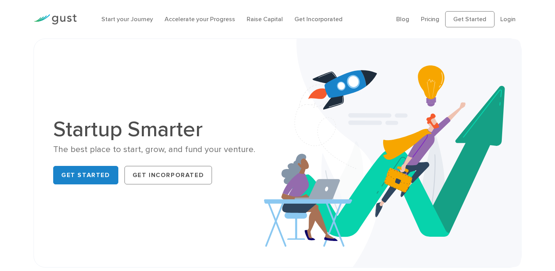
click at [344, 6] on div "Start your Journey Accelerate your Progress Raise Capital Get Incorporated Blog…" at bounding box center [277, 19] width 499 height 39
click at [344, 7] on div "Start your Journey Accelerate your Progress Raise Capital Get Incorporated Blog…" at bounding box center [277, 19] width 499 height 39
click at [344, 5] on div "Start your Journey Accelerate your Progress Raise Capital Get Incorporated Blog…" at bounding box center [277, 19] width 499 height 39
click at [344, 3] on div "Start your Journey Accelerate your Progress Raise Capital Get Incorporated Blog…" at bounding box center [277, 19] width 499 height 39
click at [344, 2] on div "Start your Journey Accelerate your Progress Raise Capital Get Incorporated Blog…" at bounding box center [277, 19] width 499 height 39
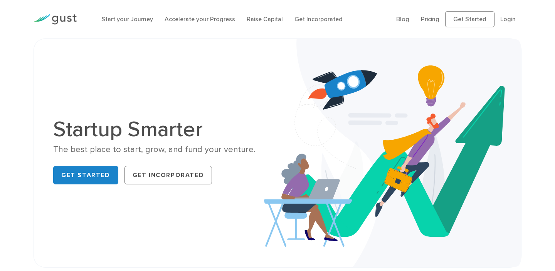
click at [343, 2] on div "Start your Journey Accelerate your Progress Raise Capital Get Incorporated Blog…" at bounding box center [277, 19] width 499 height 39
click at [342, 2] on div "Start your Journey Accelerate your Progress Raise Capital Get Incorporated Blog…" at bounding box center [277, 19] width 499 height 39
click at [355, 10] on div "Start your Journey Accelerate your Progress Raise Capital Get Incorporated" at bounding box center [243, 19] width 295 height 25
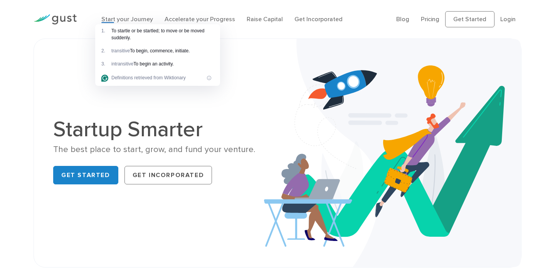
click at [355, 10] on div "Start your Journey Accelerate your Progress Raise Capital Get Incorporated" at bounding box center [243, 19] width 295 height 25
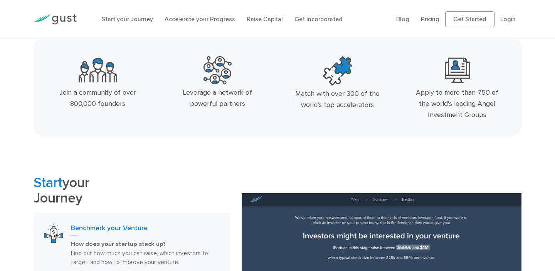
scroll to position [260, 0]
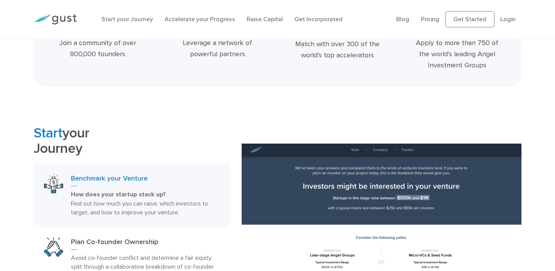
scroll to position [334, 0]
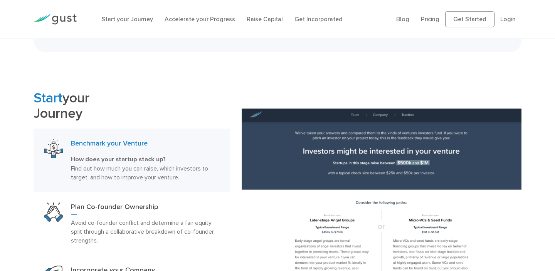
click at [272, 52] on div "Join a community of over 800,000 founders Leverage a network of powerful partne…" at bounding box center [278, 2] width 488 height 100
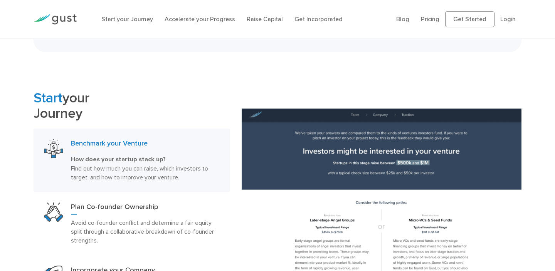
click at [271, 52] on div "Join a community of over 800,000 founders Leverage a network of powerful partne…" at bounding box center [278, 2] width 488 height 100
click at [270, 52] on div "Join a community of over 800,000 founders Leverage a network of powerful partne…" at bounding box center [278, 2] width 488 height 100
click at [269, 52] on div "Join a community of over 800,000 founders Leverage a network of powerful partne…" at bounding box center [278, 2] width 488 height 100
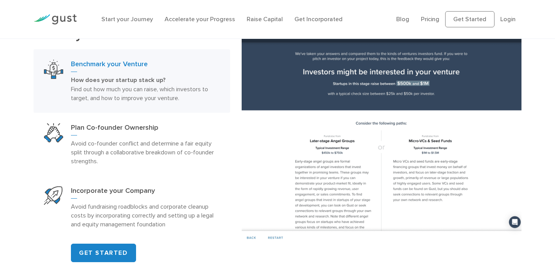
scroll to position [462, 0]
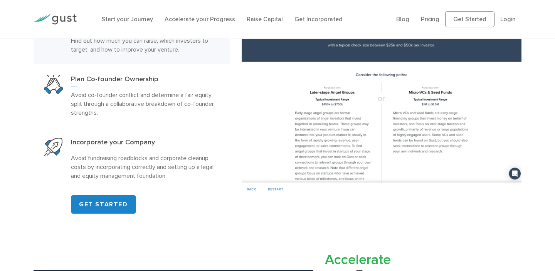
click at [235, 89] on div "Start your Journey Benchmark your Venture How does your startup stack up? Find …" at bounding box center [132, 88] width 208 height 251
click at [235, 90] on div "Start your Journey Benchmark your Venture How does your startup stack up? Find …" at bounding box center [132, 88] width 208 height 251
click at [234, 90] on div "Start your Journey Benchmark your Venture How does your startup stack up? Find …" at bounding box center [132, 88] width 208 height 251
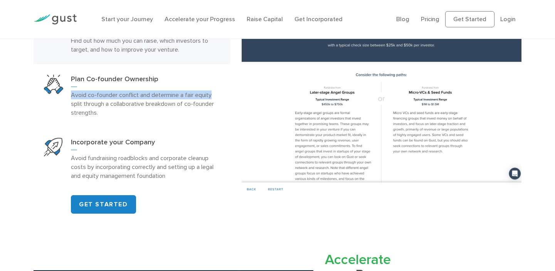
click at [234, 90] on div "Start your Journey Benchmark your Venture How does your startup stack up? Find …" at bounding box center [132, 88] width 208 height 251
click at [234, 91] on div "Start your Journey Benchmark your Venture How does your startup stack up? Find …" at bounding box center [132, 88] width 208 height 251
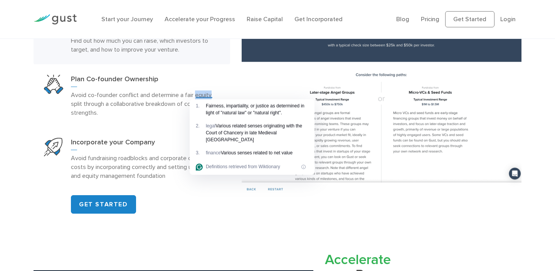
click at [232, 91] on div "Start your Journey Benchmark your Venture How does your startup stack up? Find …" at bounding box center [132, 88] width 208 height 251
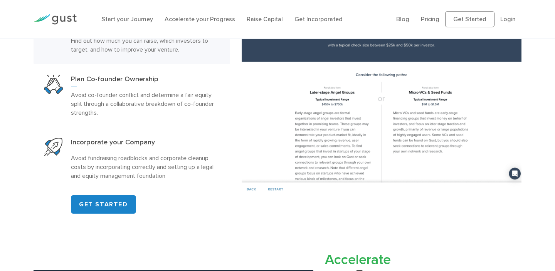
click at [232, 91] on div "Start your Journey Benchmark your Venture How does your startup stack up? Find …" at bounding box center [132, 88] width 208 height 251
click at [231, 90] on div "Start your Journey Benchmark your Venture How does your startup stack up? Find …" at bounding box center [132, 88] width 208 height 251
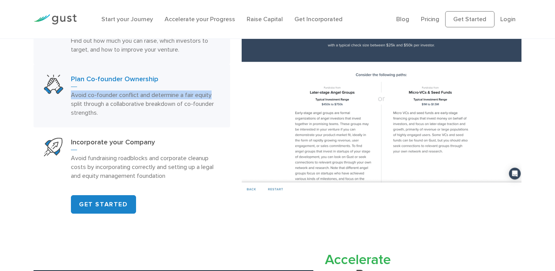
click at [230, 90] on div "Start your Journey Benchmark your Venture How does your startup stack up? Find …" at bounding box center [132, 88] width 208 height 251
click at [229, 78] on link "Plan Co-founder Ownership Avoid co-founder conflict and determine a fair equity…" at bounding box center [132, 95] width 197 height 63
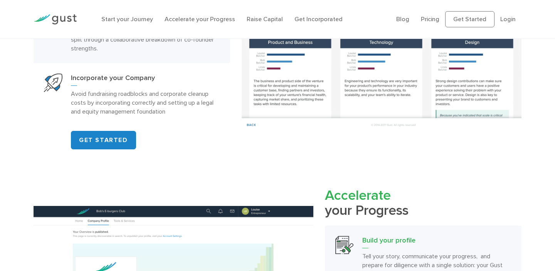
scroll to position [648, 0]
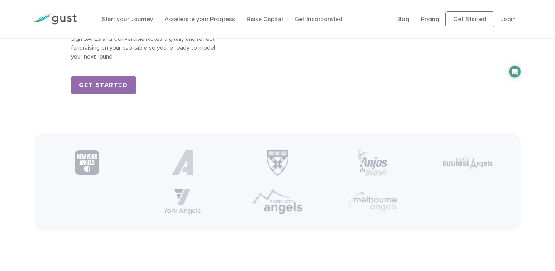
scroll to position [1165, 0]
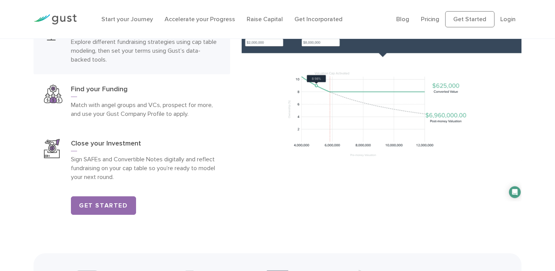
click at [15, 108] on div "Raise Capital Plan your Raise Explore different fundraising strategies using ca…" at bounding box center [277, 94] width 555 height 242
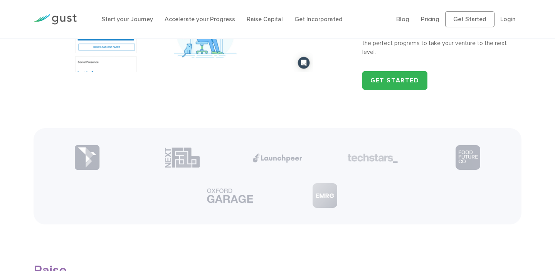
scroll to position [866, 0]
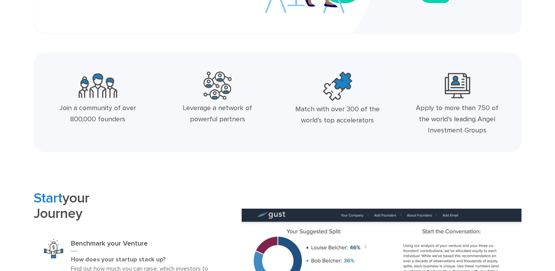
scroll to position [0, 0]
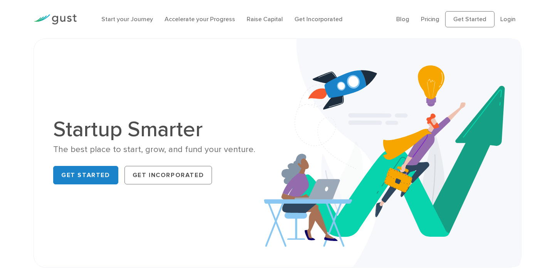
click at [19, 125] on div "Startup Smarter The best place to start, grow, and fund your venture. Get Start…" at bounding box center [277, 153] width 555 height 229
click at [18, 125] on div "Startup Smarter The best place to start, grow, and fund your venture. Get Start…" at bounding box center [277, 153] width 555 height 229
click at [18, 124] on div "Startup Smarter The best place to start, grow, and fund your venture. Get Start…" at bounding box center [277, 153] width 555 height 229
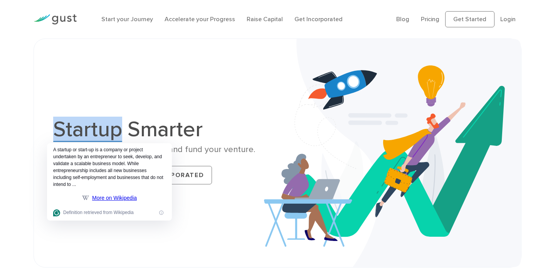
click at [17, 120] on div "Startup Smarter The best place to start, grow, and fund your venture. Get Start…" at bounding box center [277, 153] width 555 height 229
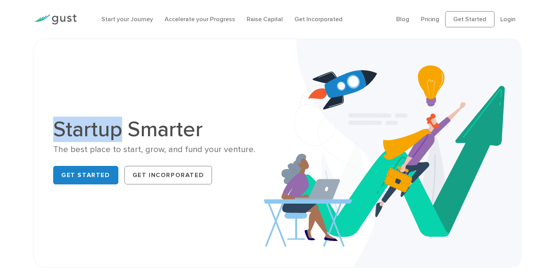
click at [15, 119] on div "Startup Smarter The best place to start, grow, and fund your venture. Get Start…" at bounding box center [277, 153] width 555 height 229
